Goal: Check status

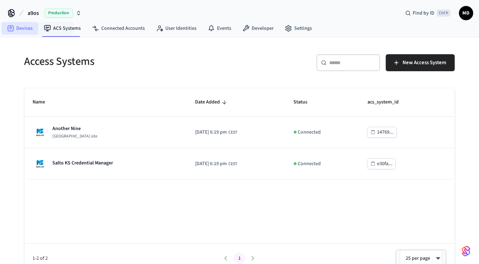
click at [30, 25] on link "Devices" at bounding box center [19, 28] width 37 height 13
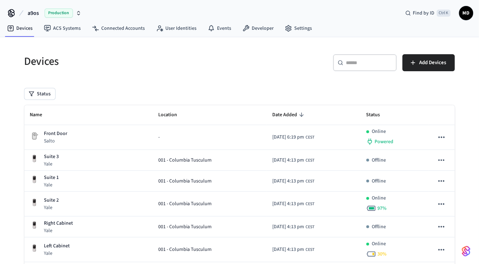
scroll to position [62, 0]
